Goal: Information Seeking & Learning: Learn about a topic

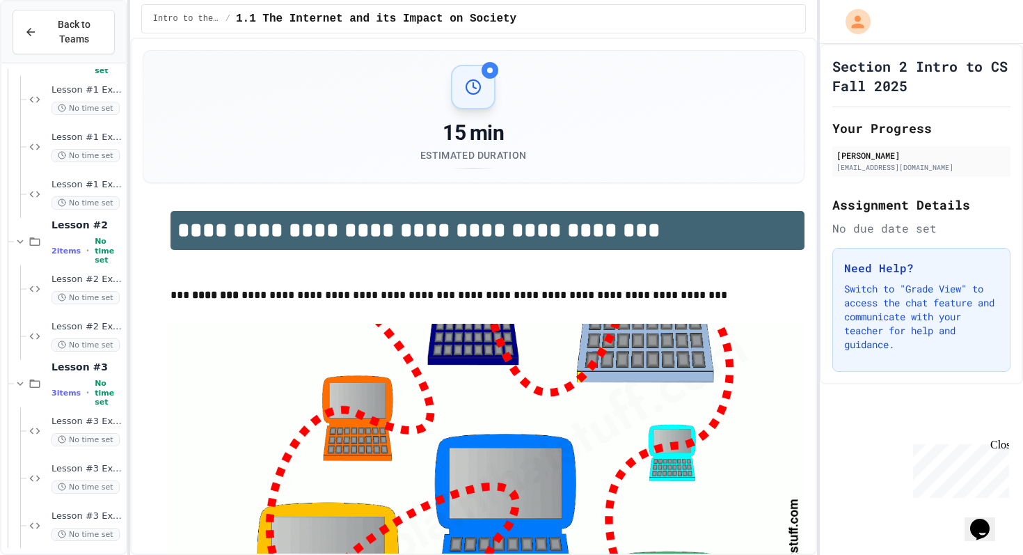
scroll to position [1241, 0]
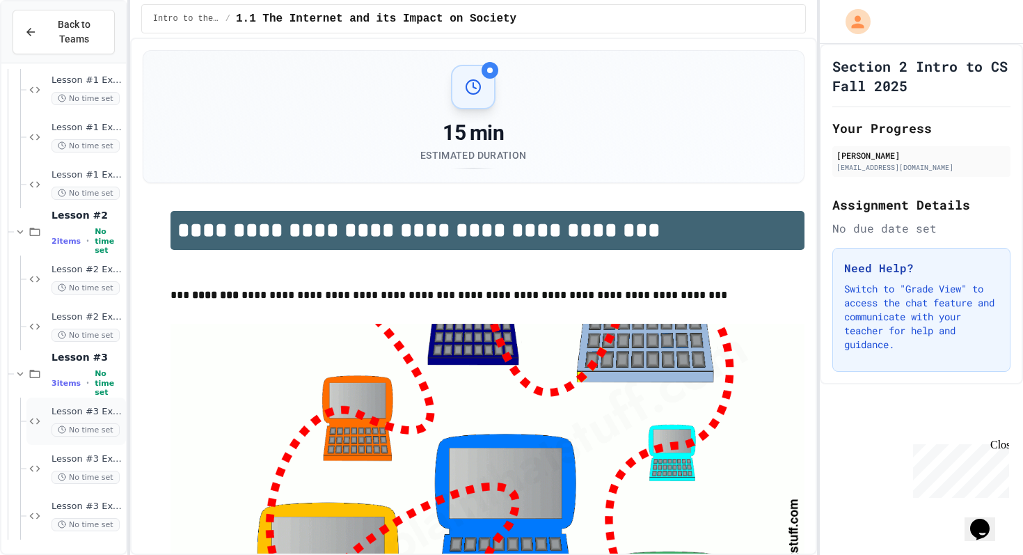
click at [99, 408] on span "Lesson #3 Exercise #3.1" at bounding box center [87, 412] width 72 height 12
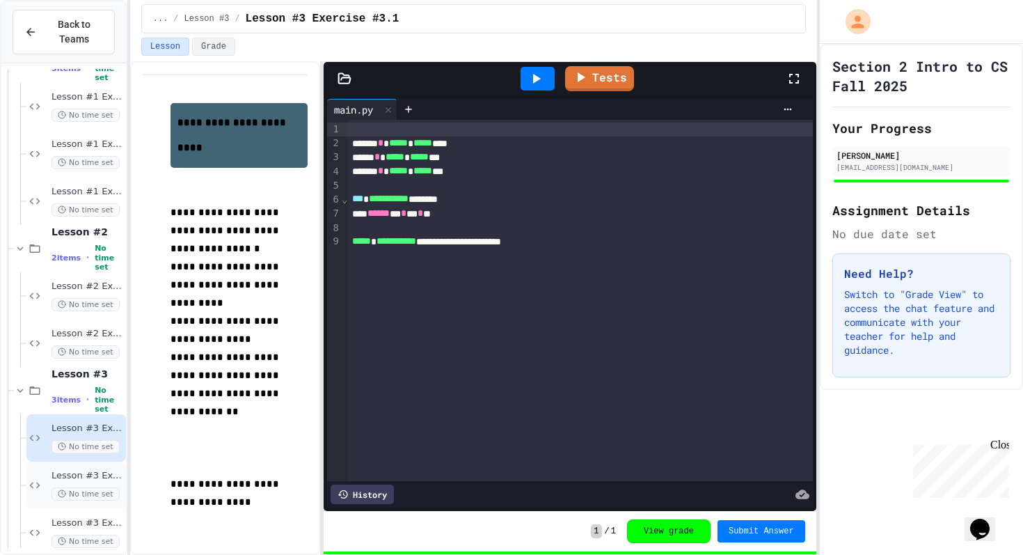
click at [102, 472] on span "Lesson #3 Exercise #3.2" at bounding box center [87, 476] width 72 height 12
